Goal: Transaction & Acquisition: Purchase product/service

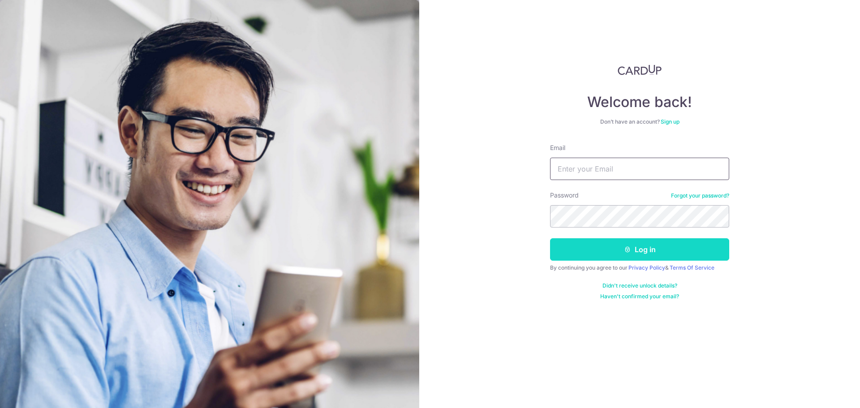
type input "seanytan@gmail.com"
click at [621, 249] on button "Log in" at bounding box center [639, 249] width 179 height 22
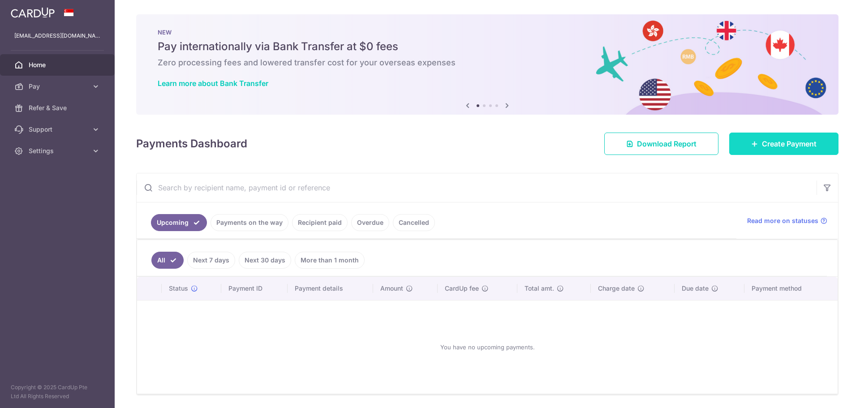
click at [801, 144] on span "Create Payment" at bounding box center [789, 143] width 55 height 11
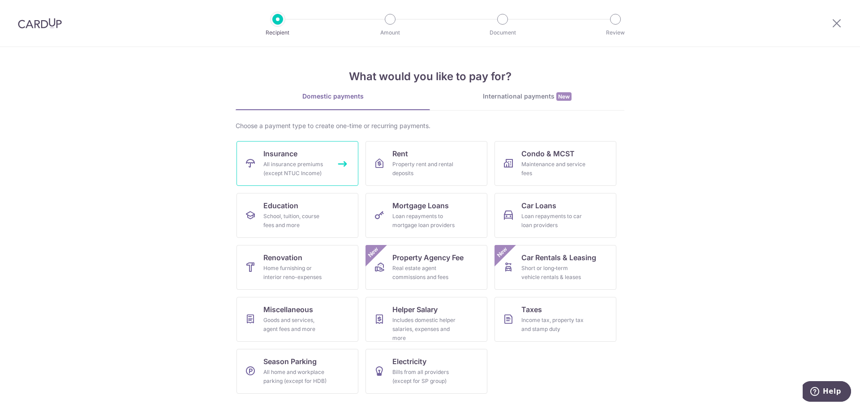
click at [337, 165] on link "Insurance All insurance premiums (except NTUC Income)" at bounding box center [298, 163] width 122 height 45
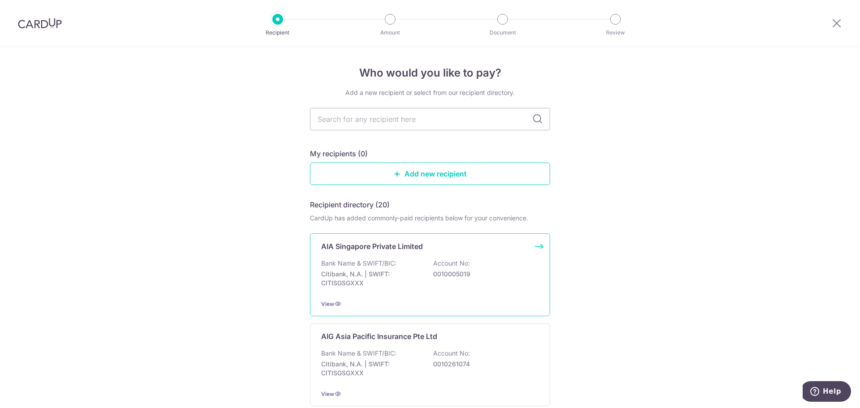
click at [408, 262] on div "Bank Name & SWIFT/BIC: Citibank, N.A. | SWIFT: CITISGSGXXX Account No: 00100050…" at bounding box center [430, 275] width 218 height 33
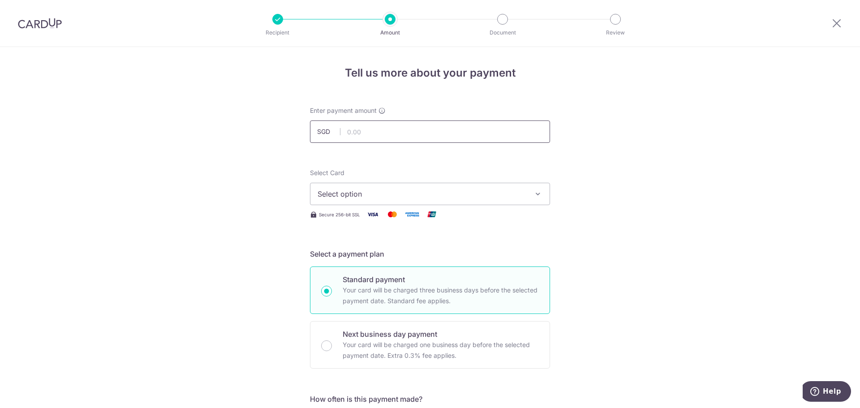
click at [426, 130] on input "text" at bounding box center [430, 132] width 240 height 22
type input "400.00"
click at [490, 196] on span "Select option" at bounding box center [422, 194] width 209 height 11
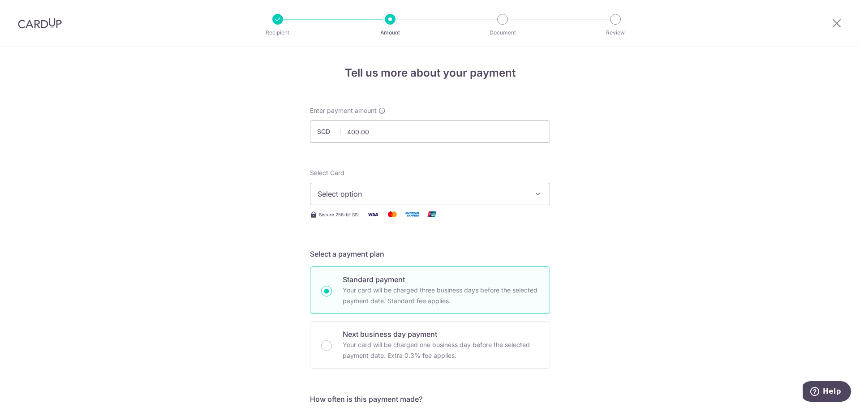
click at [383, 189] on span "Select option" at bounding box center [422, 194] width 209 height 11
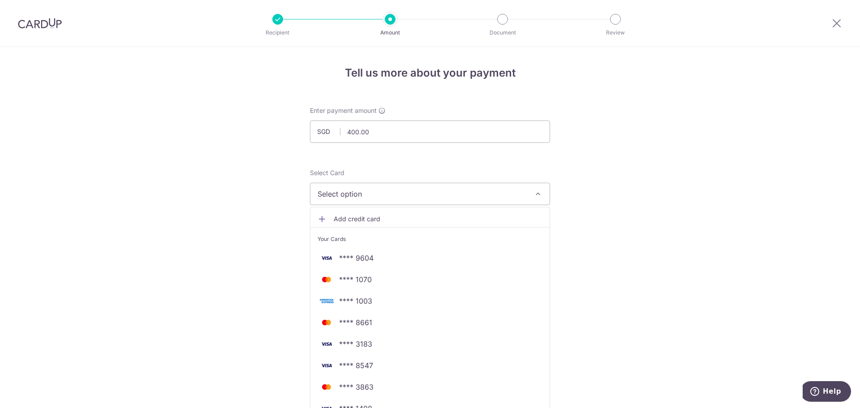
click at [383, 189] on span "Select option" at bounding box center [422, 194] width 209 height 11
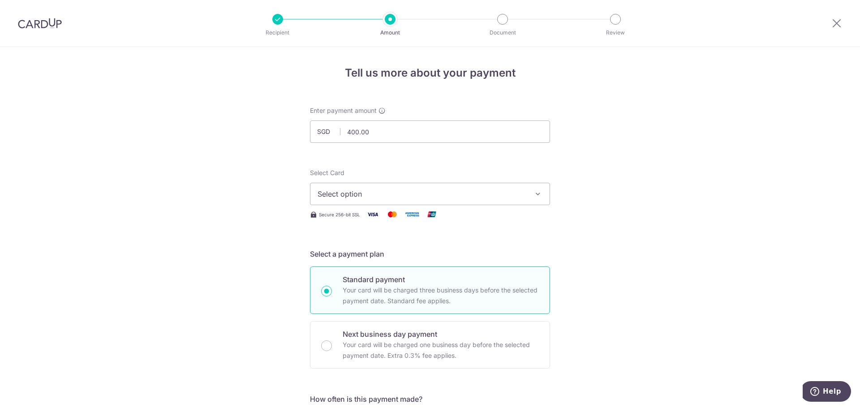
click at [379, 199] on button "Select option" at bounding box center [430, 194] width 240 height 22
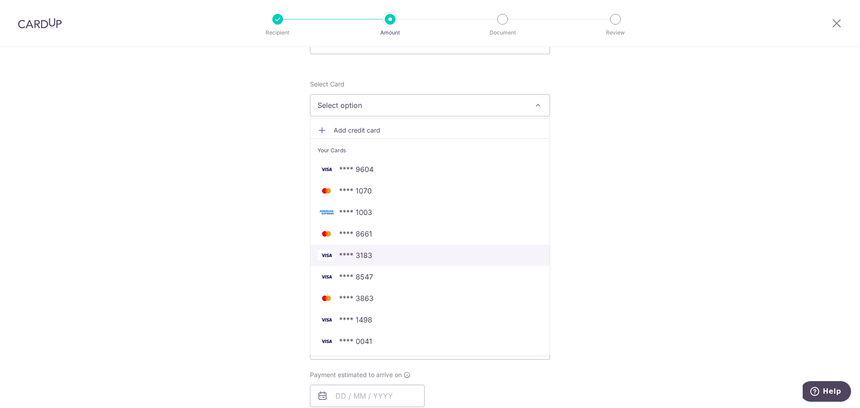
scroll to position [90, 0]
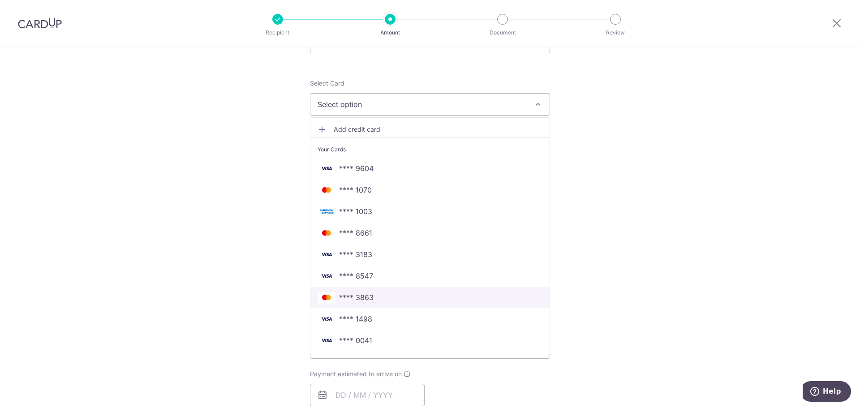
click at [410, 303] on span "**** 3863" at bounding box center [430, 297] width 225 height 11
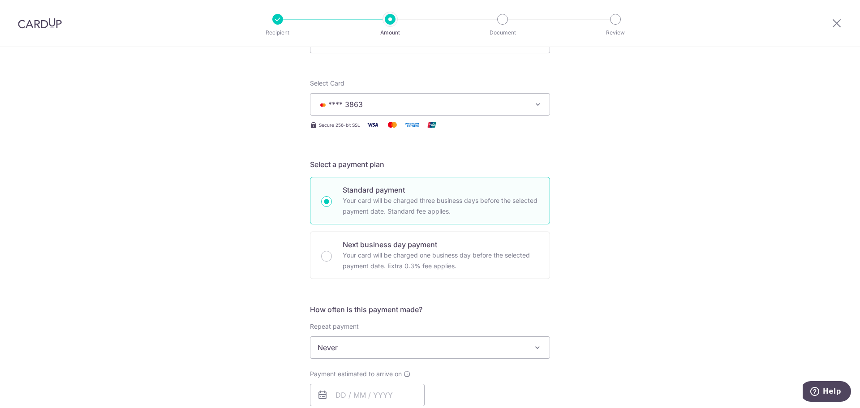
click at [385, 356] on span "Never" at bounding box center [430, 348] width 239 height 22
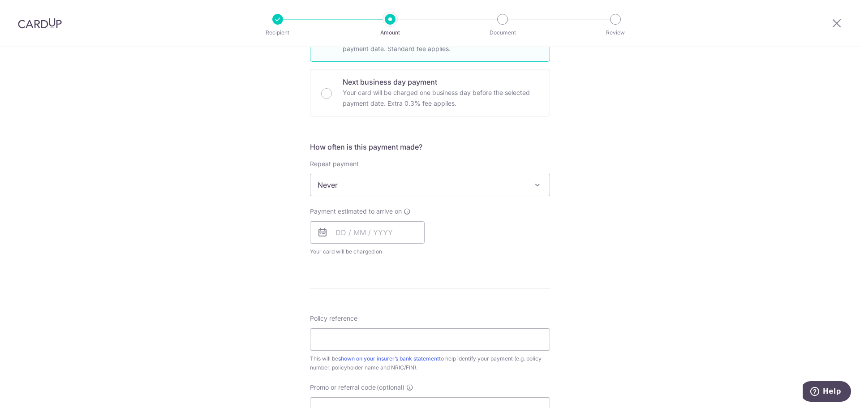
scroll to position [269, 0]
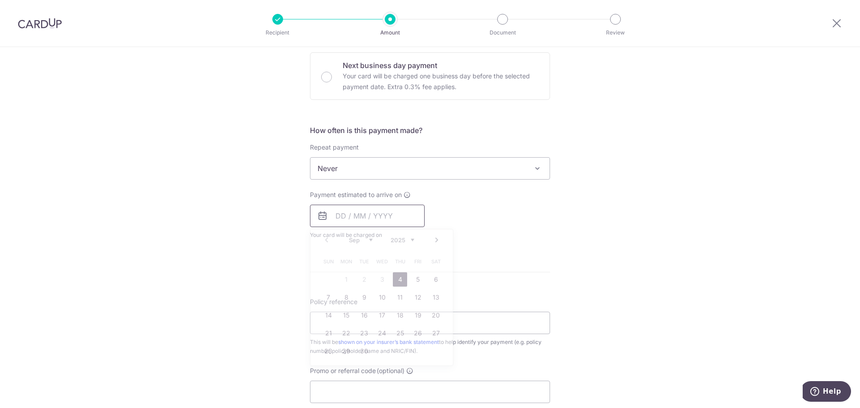
click at [380, 216] on input "text" at bounding box center [367, 216] width 115 height 22
click at [396, 277] on link "4" at bounding box center [400, 279] width 14 height 14
click at [526, 226] on div "Payment estimated to arrive on Prev Next Sep Oct Nov Dec 2025 2026 2027 2028 20…" at bounding box center [430, 214] width 251 height 49
click at [395, 155] on div "Repeat payment Never Every week Every month Every quarter Every half a year Eve…" at bounding box center [430, 161] width 240 height 37
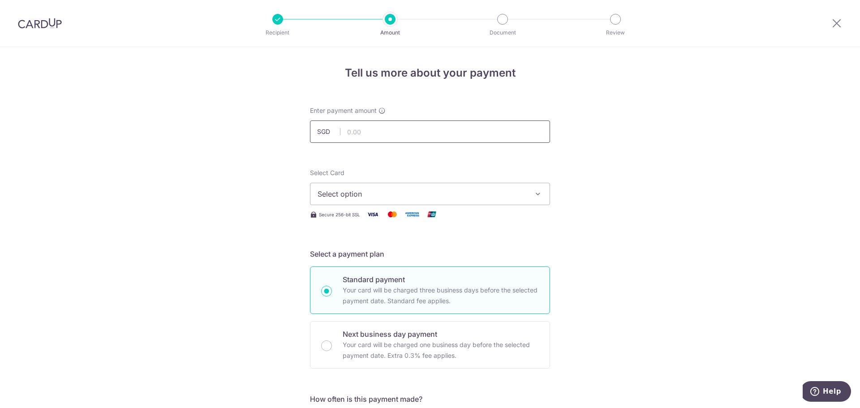
click at [406, 130] on input "text" at bounding box center [430, 132] width 240 height 22
type input "400.00"
click at [529, 191] on button "Select option" at bounding box center [430, 194] width 240 height 22
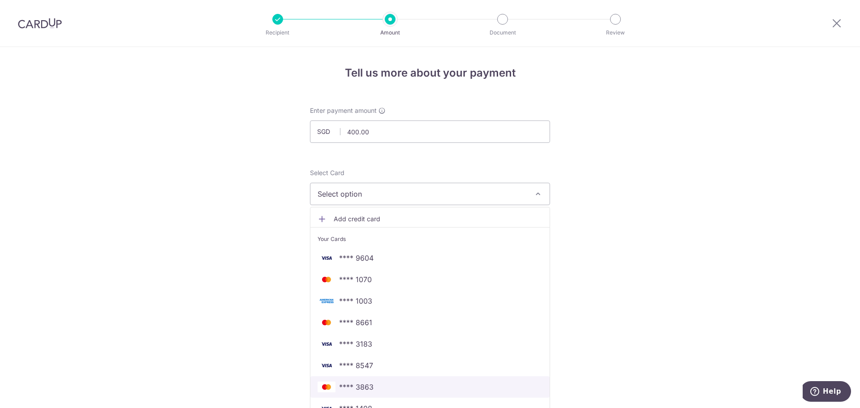
click at [389, 385] on span "**** 3863" at bounding box center [430, 387] width 225 height 11
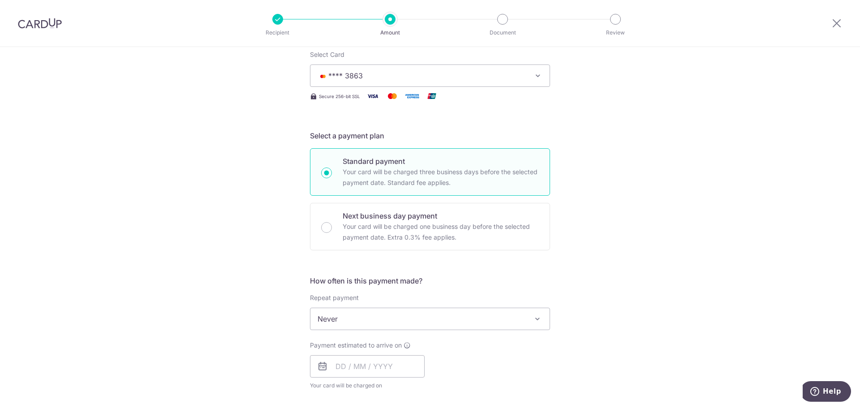
scroll to position [179, 0]
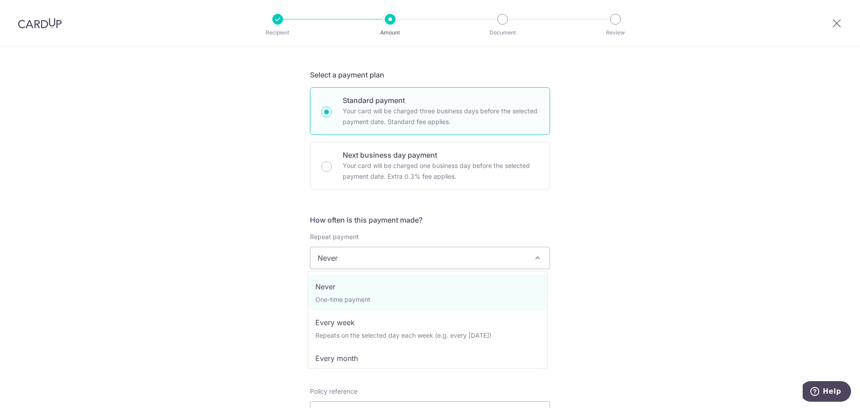
click at [379, 263] on span "Never" at bounding box center [430, 258] width 239 height 22
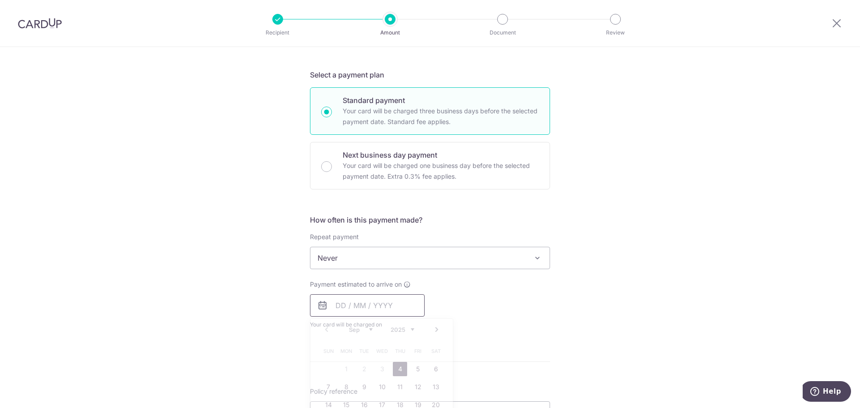
click at [378, 301] on input "text" at bounding box center [367, 305] width 115 height 22
click at [397, 367] on link "4" at bounding box center [400, 369] width 14 height 14
type input "[DATE]"
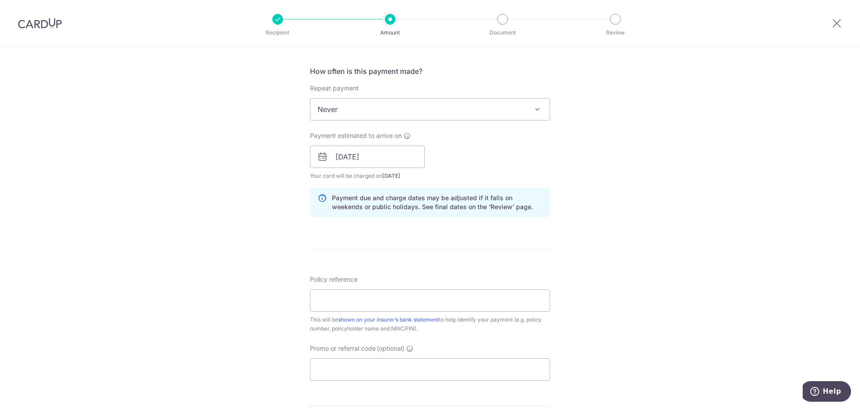
scroll to position [359, 0]
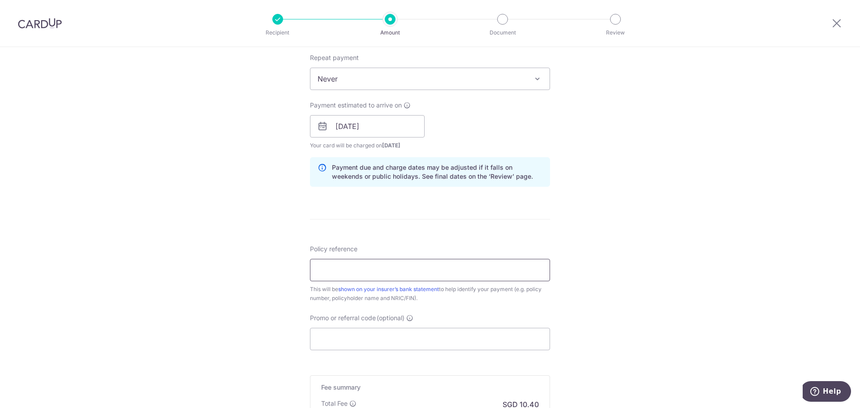
click at [398, 263] on input "Policy reference" at bounding box center [430, 270] width 240 height 22
type input "U126756652"
click at [471, 346] on input "Promo or referral code (optional)" at bounding box center [430, 339] width 240 height 22
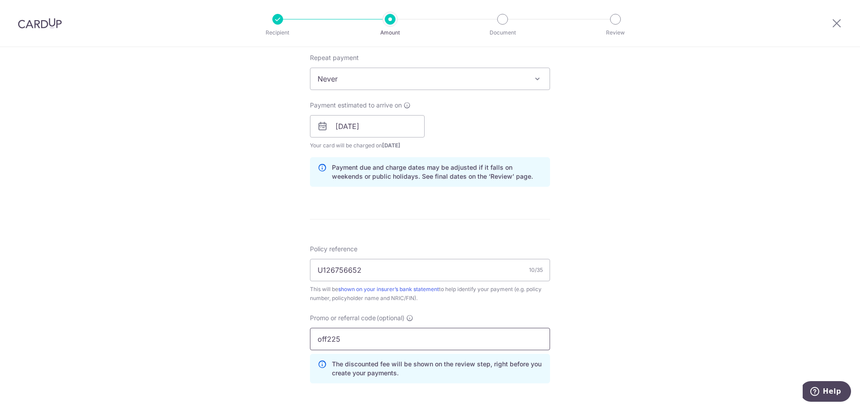
type input "off225"
click at [677, 342] on div "Tell us more about your payment Enter payment amount SGD 400.00 400.00 Select C…" at bounding box center [430, 133] width 860 height 888
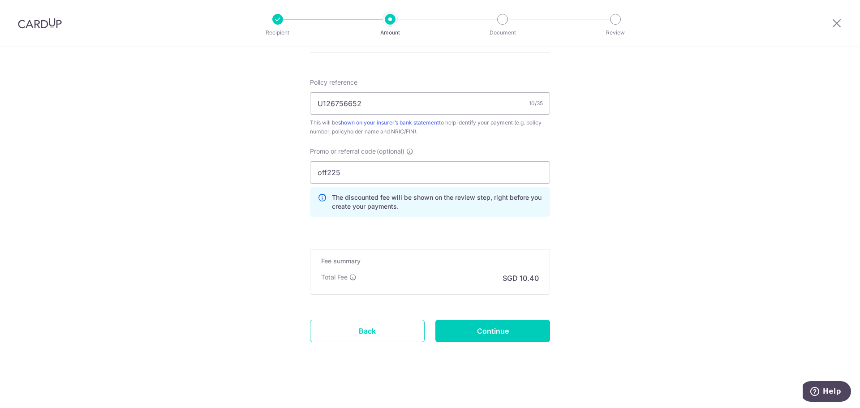
scroll to position [527, 0]
click at [493, 331] on input "Continue" at bounding box center [493, 330] width 115 height 22
type input "Create Schedule"
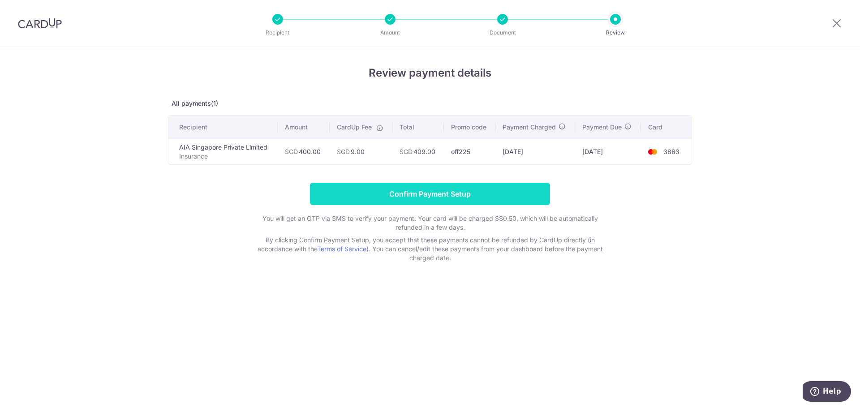
click at [457, 191] on input "Confirm Payment Setup" at bounding box center [430, 194] width 240 height 22
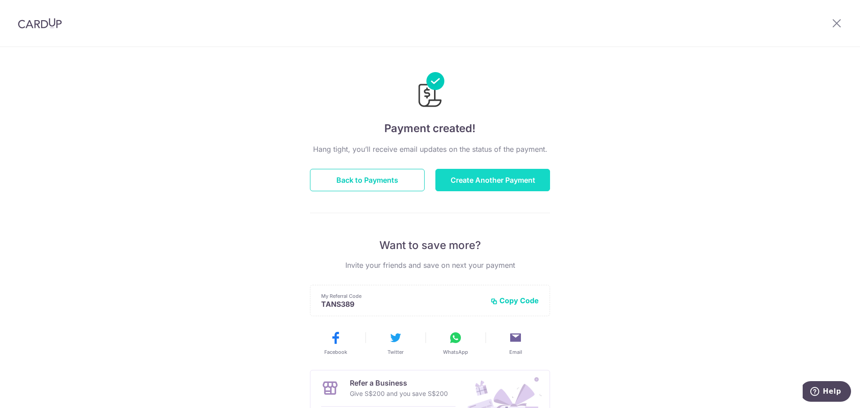
click at [455, 173] on button "Create Another Payment" at bounding box center [493, 180] width 115 height 22
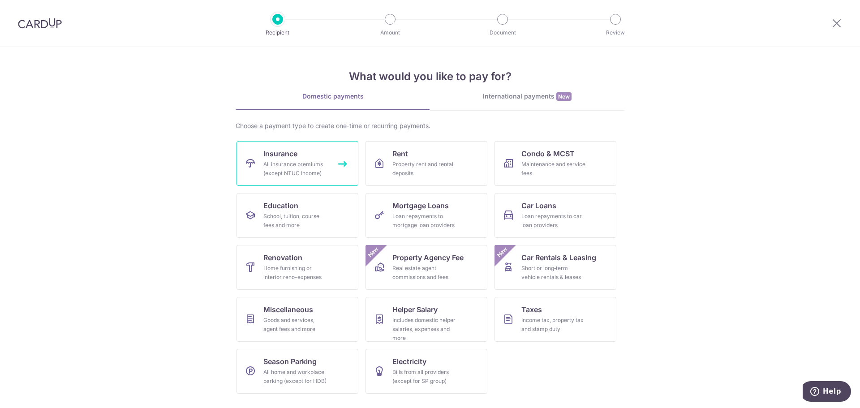
click at [324, 160] on link "Insurance All insurance premiums (except NTUC Income)" at bounding box center [298, 163] width 122 height 45
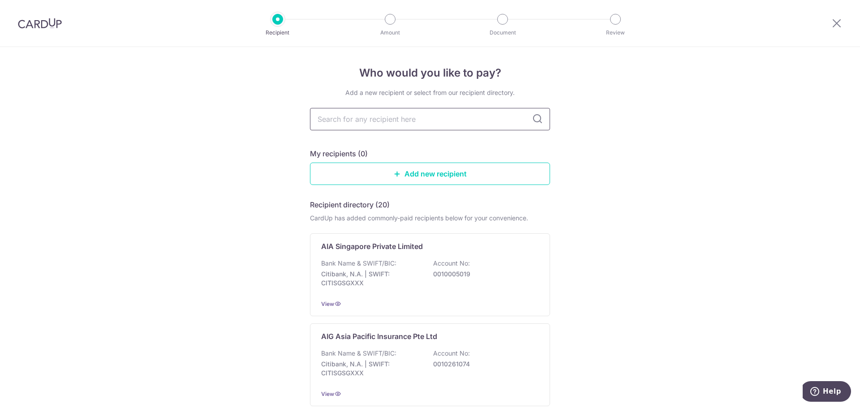
click at [407, 119] on input "text" at bounding box center [430, 119] width 240 height 22
click at [456, 270] on p "0010005019" at bounding box center [483, 274] width 100 height 9
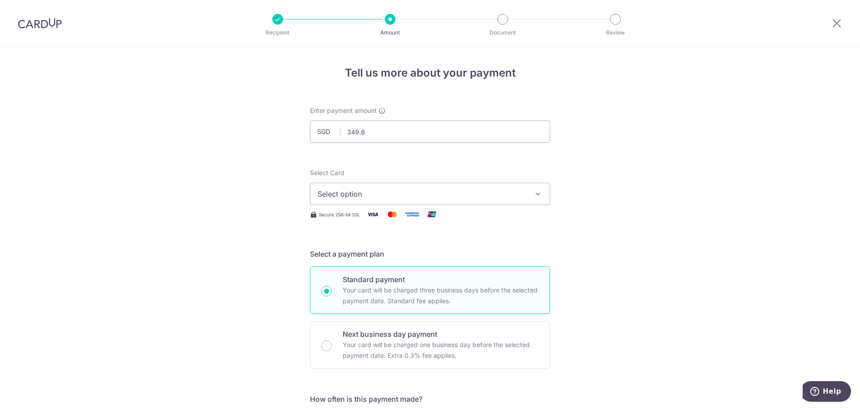
type input "349.66"
click at [452, 181] on div "Select Card Select option Add credit card Your Cards **** 9604 **** 1070 **** 1…" at bounding box center [430, 187] width 240 height 37
click at [449, 194] on span "Select option" at bounding box center [422, 194] width 209 height 11
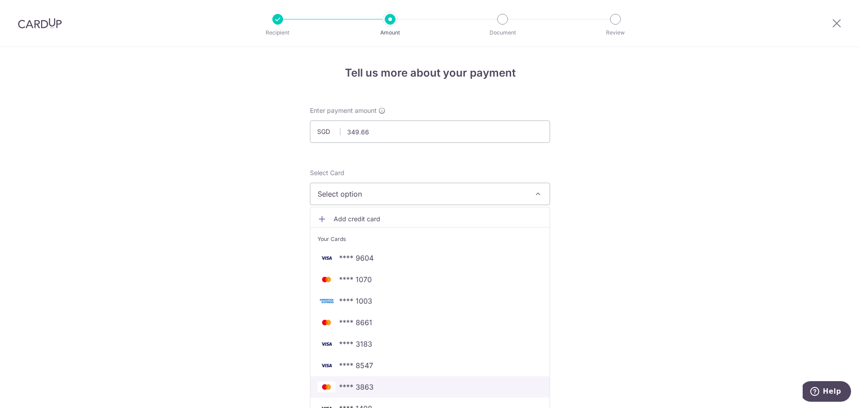
drag, startPoint x: 380, startPoint y: 382, endPoint x: 384, endPoint y: 379, distance: 4.8
click at [380, 382] on span "**** 3863" at bounding box center [430, 387] width 225 height 11
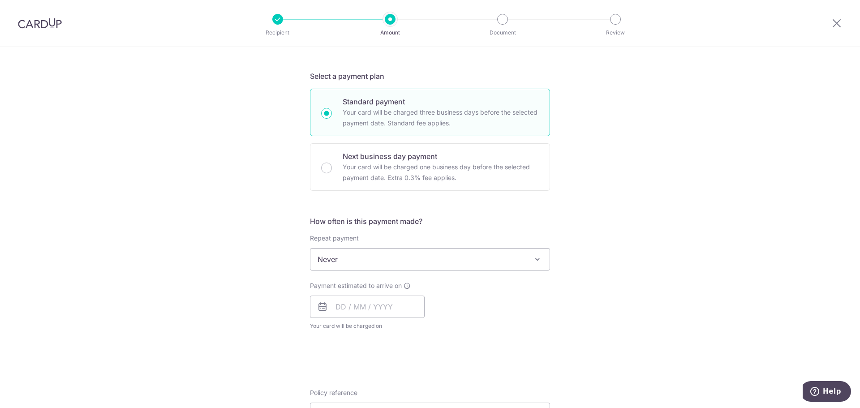
scroll to position [179, 0]
click at [375, 299] on input "text" at bounding box center [367, 305] width 115 height 22
click at [397, 366] on link "4" at bounding box center [400, 369] width 14 height 14
type input "04/09/2025"
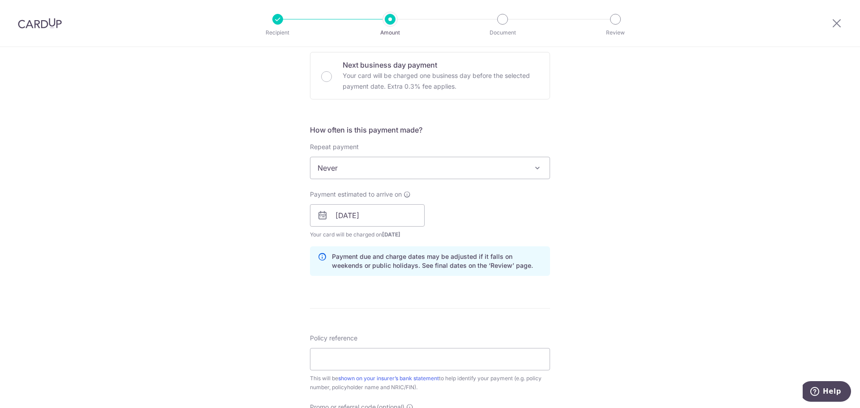
scroll to position [314, 0]
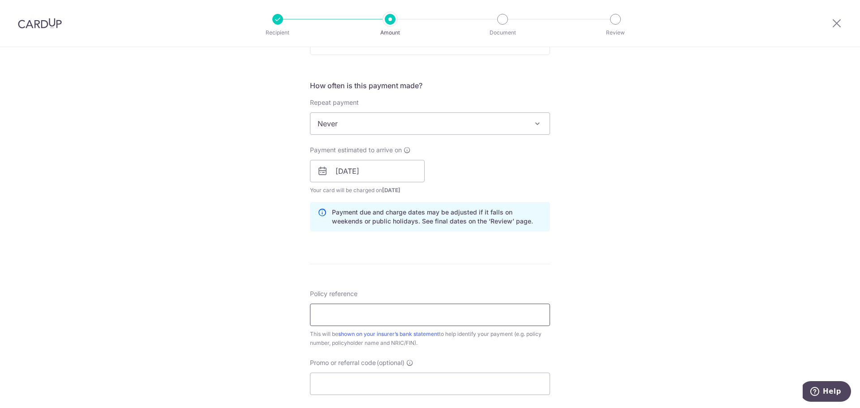
click at [404, 325] on input "Policy reference" at bounding box center [430, 315] width 240 height 22
type input "U125771502"
click at [617, 291] on div "Tell us more about your payment Enter payment amount SGD 349.66 349.66 Select C…" at bounding box center [430, 156] width 860 height 847
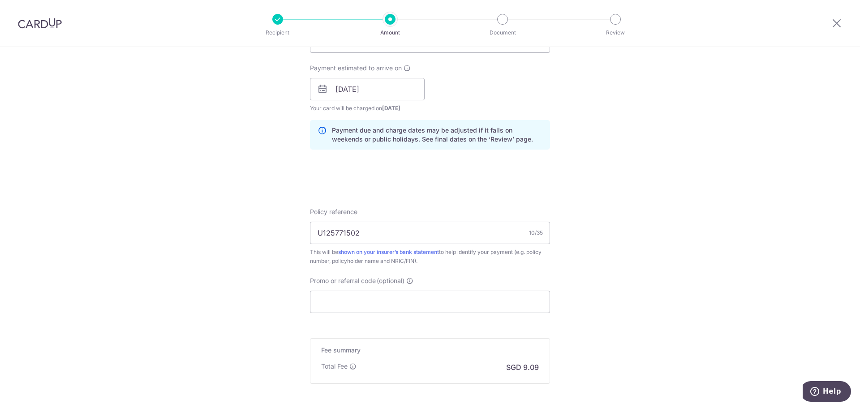
scroll to position [403, 0]
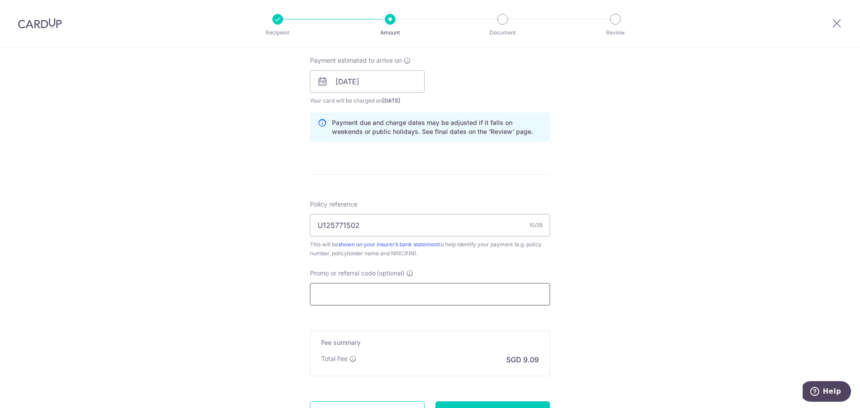
click at [487, 298] on input "Promo or referral code (optional)" at bounding box center [430, 294] width 240 height 22
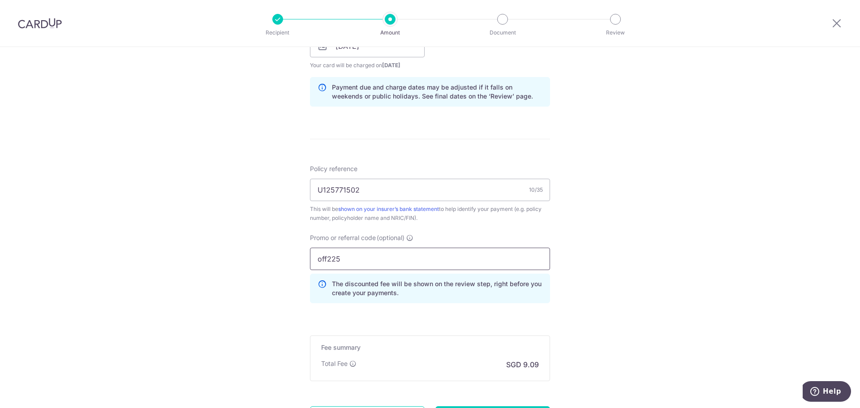
scroll to position [527, 0]
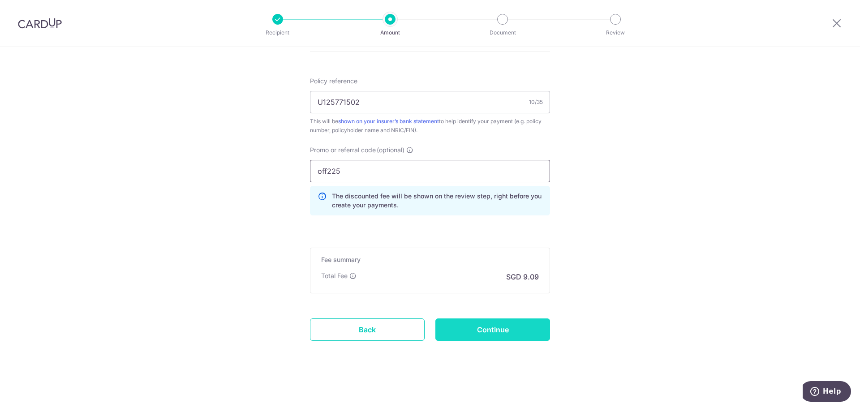
type input "off225"
click at [510, 330] on input "Continue" at bounding box center [493, 330] width 115 height 22
type input "Create Schedule"
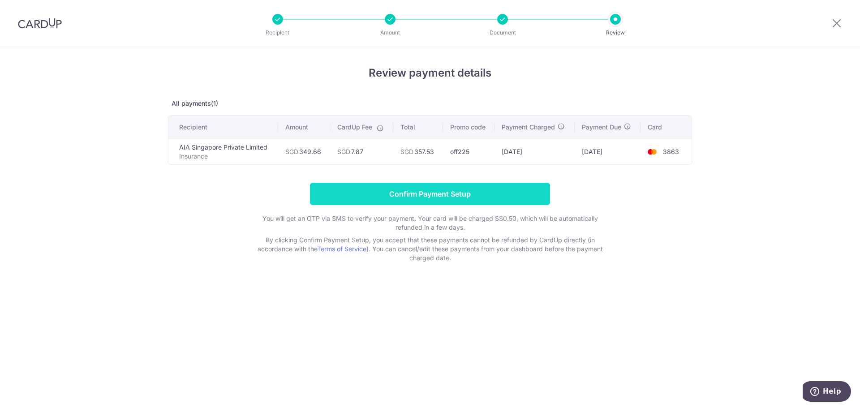
click at [512, 197] on input "Confirm Payment Setup" at bounding box center [430, 194] width 240 height 22
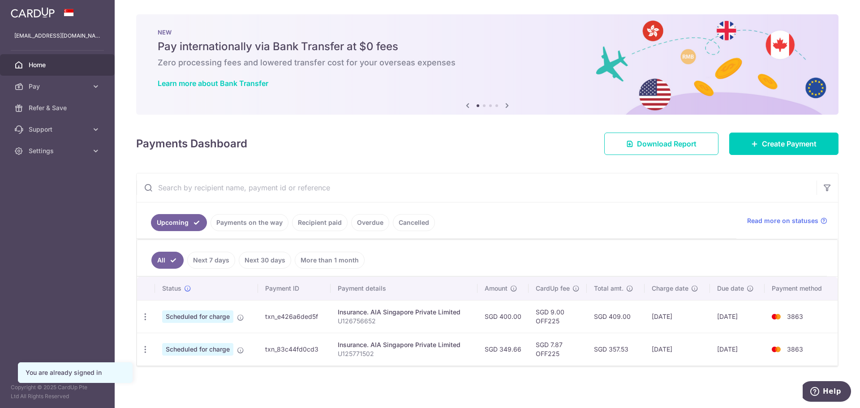
click at [423, 227] on link "Cancelled" at bounding box center [414, 222] width 42 height 17
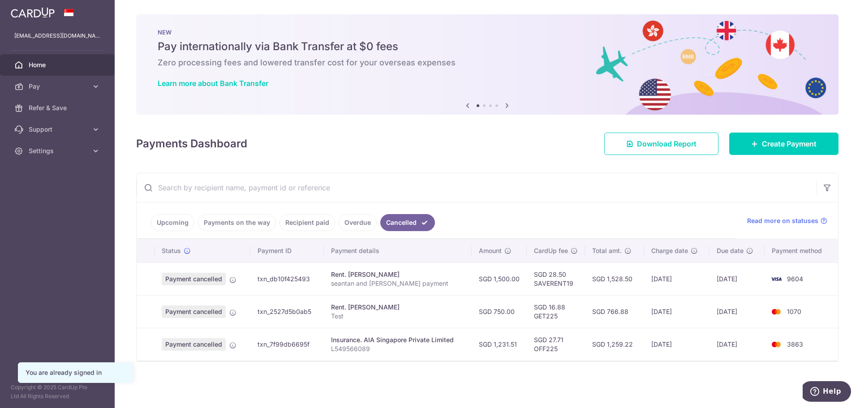
click at [308, 225] on link "Recipient paid" at bounding box center [308, 222] width 56 height 17
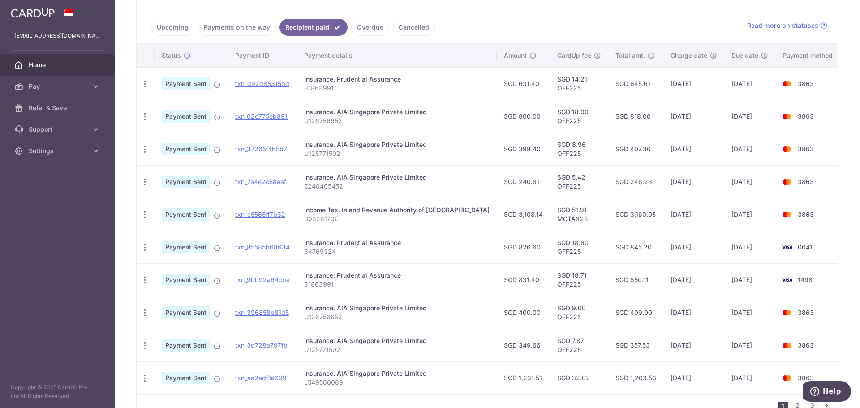
scroll to position [179, 0]
